Goal: Task Accomplishment & Management: Complete application form

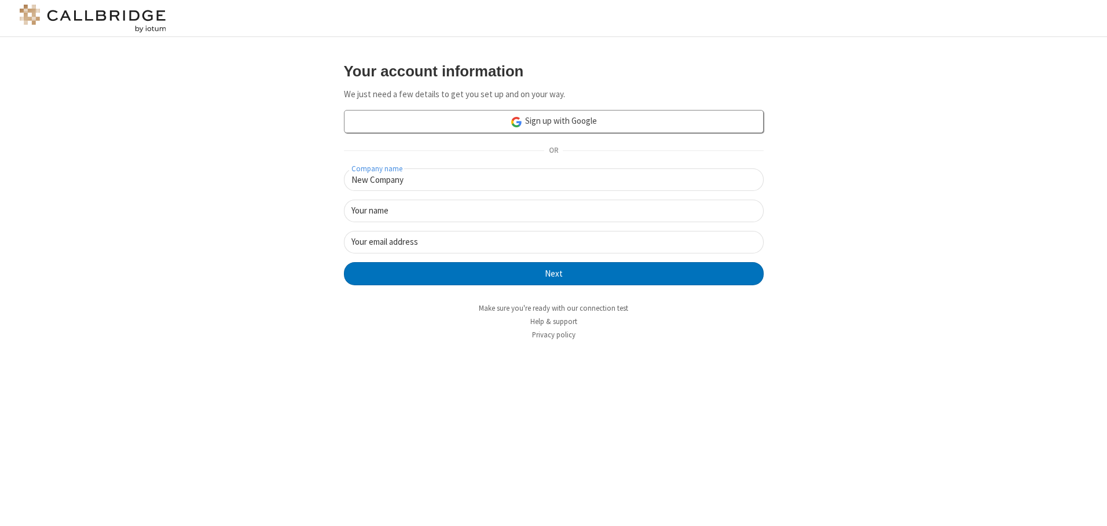
type input "New Company"
type input "New User"
type input "[EMAIL_ADDRESS][DOMAIN_NAME]"
click button "Next" at bounding box center [554, 273] width 420 height 23
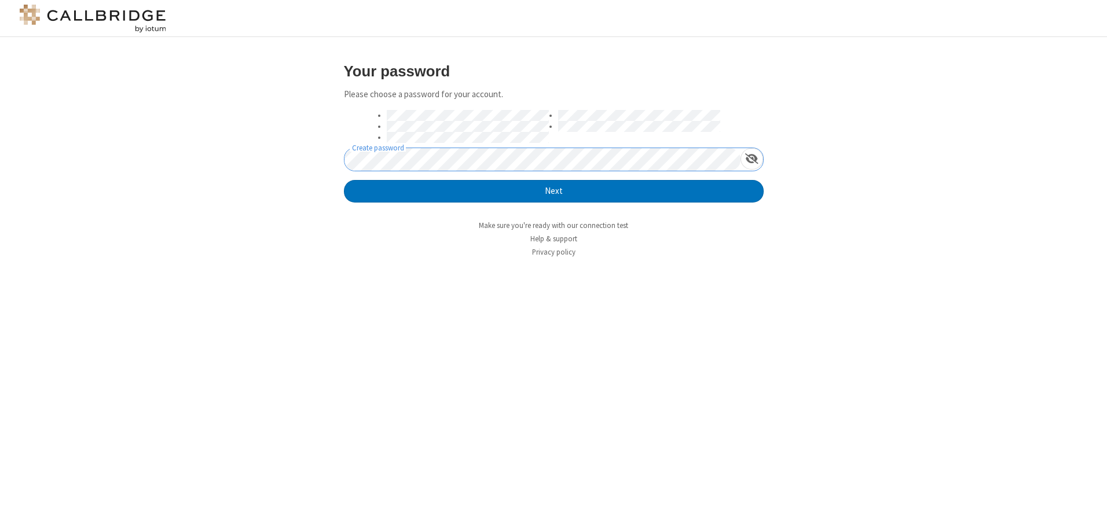
click at [344, 180] on button "Next" at bounding box center [554, 191] width 420 height 23
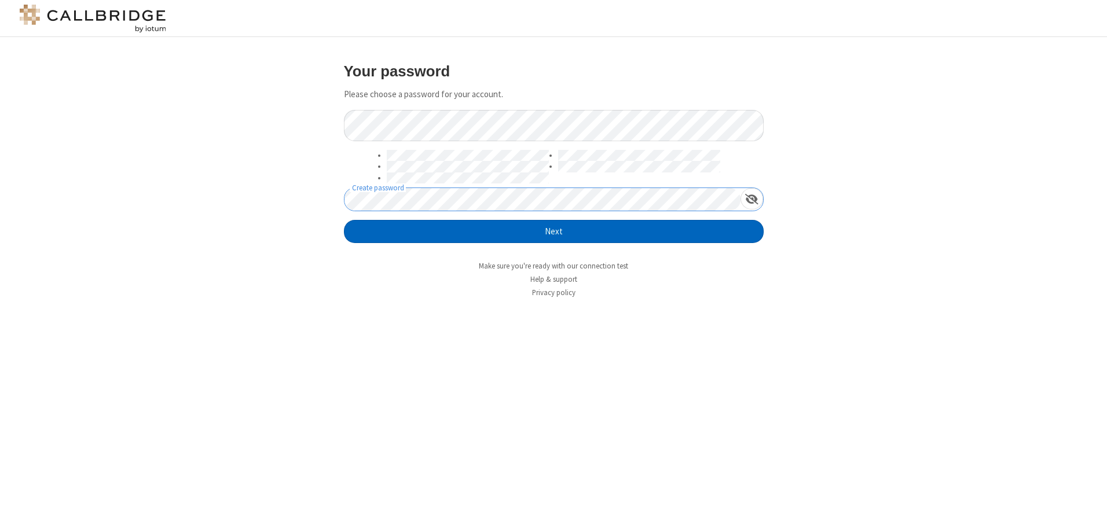
click at [554, 232] on button "Next" at bounding box center [554, 231] width 420 height 23
